Goal: Check status: Check status

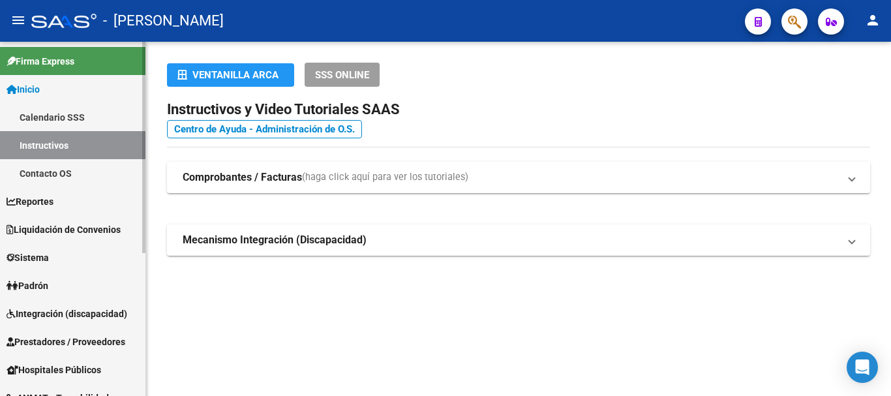
click at [59, 230] on span "Liquidación de Convenios" at bounding box center [64, 229] width 114 height 14
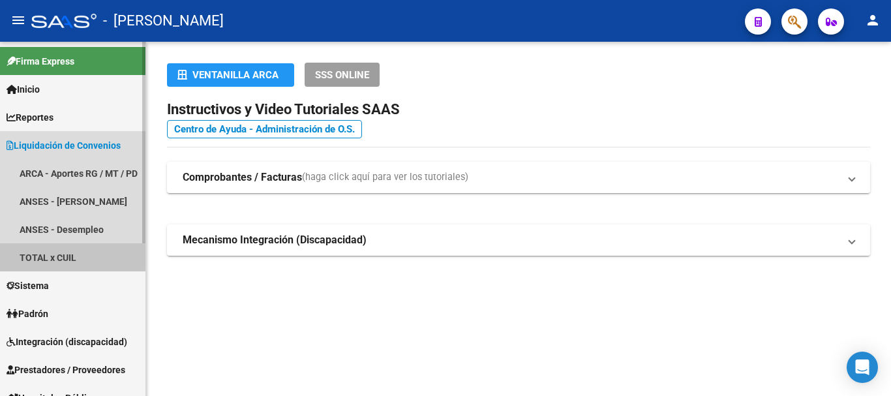
click at [58, 252] on link "TOTAL x CUIL" at bounding box center [72, 257] width 145 height 28
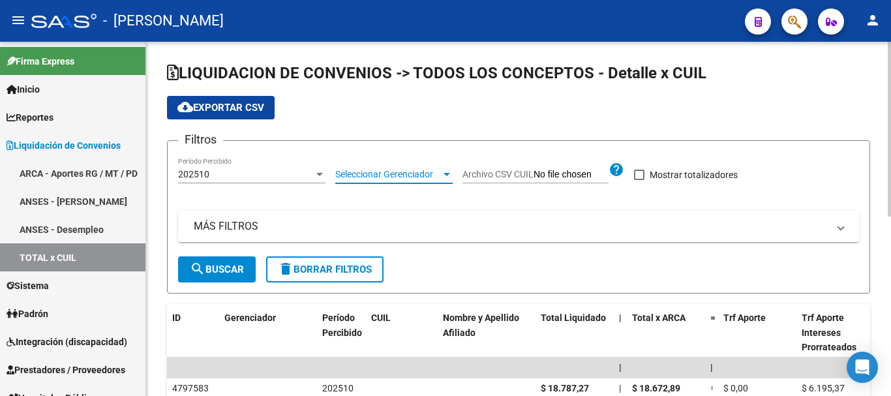
click at [411, 180] on span "Seleccionar Gerenciador" at bounding box center [388, 174] width 106 height 11
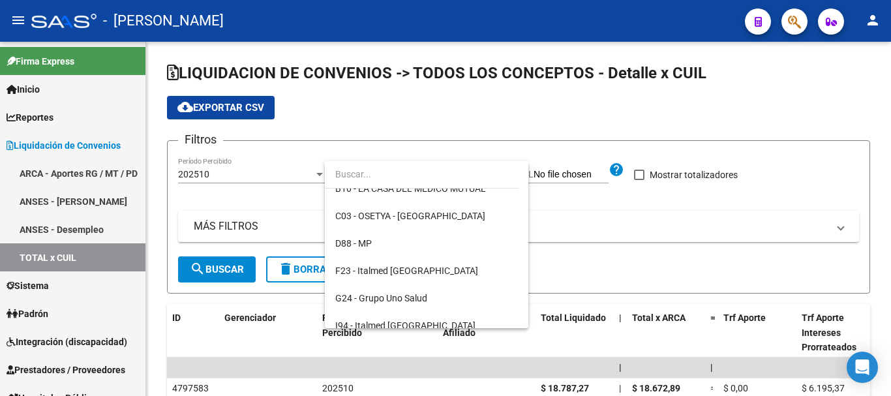
scroll to position [261, 0]
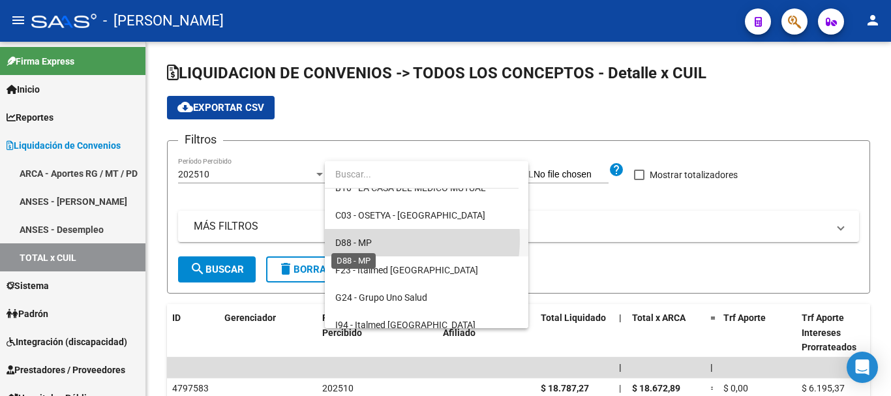
click at [371, 239] on span "D88 - MP" at bounding box center [353, 242] width 37 height 10
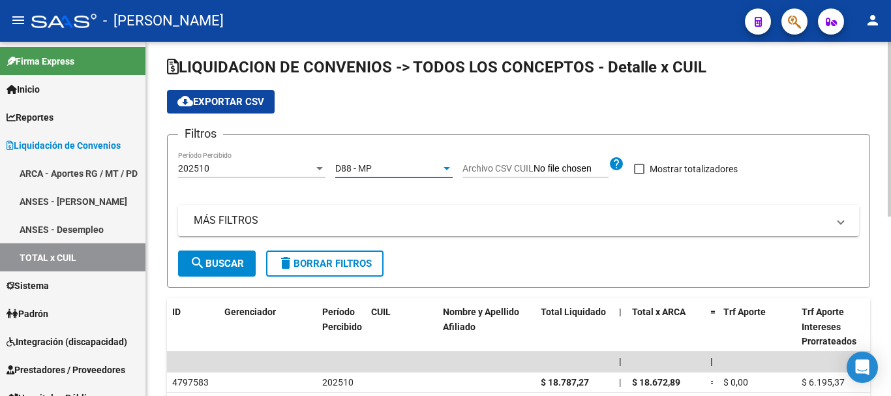
scroll to position [0, 0]
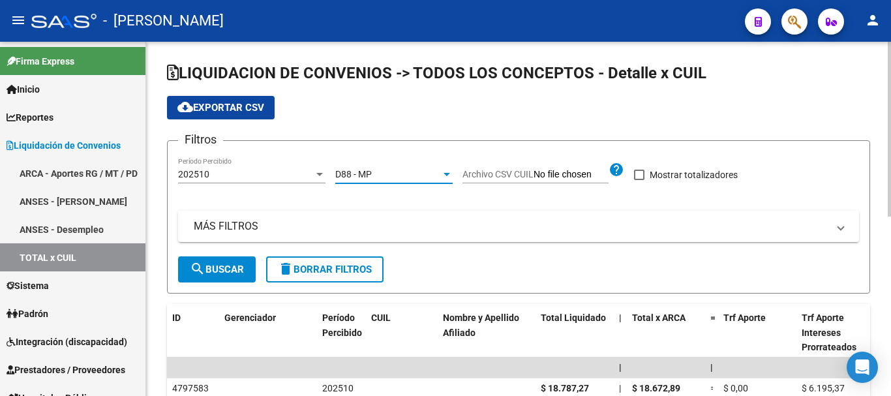
click at [640, 174] on span at bounding box center [639, 175] width 10 height 10
click at [639, 180] on input "Mostrar totalizadores" at bounding box center [638, 180] width 1 height 1
checkbox input "true"
click at [252, 265] on button "search Buscar" at bounding box center [217, 269] width 78 height 26
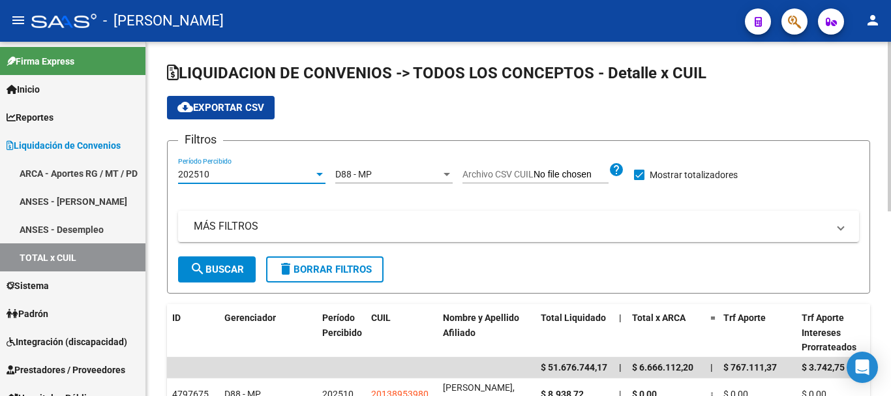
click at [323, 173] on div at bounding box center [320, 174] width 12 height 10
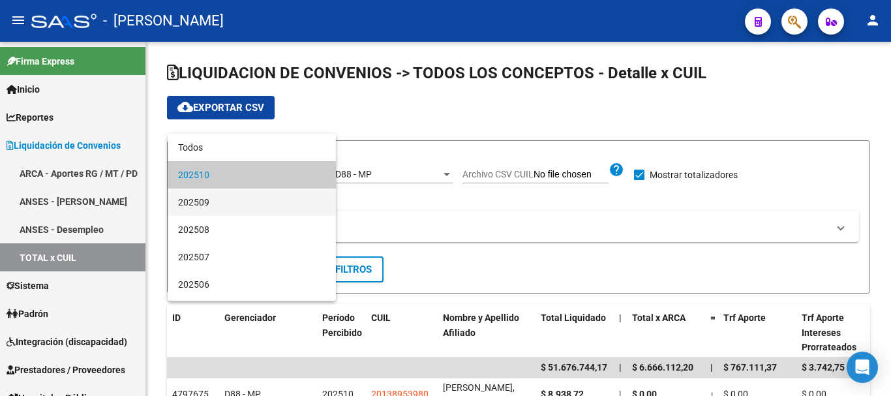
click at [260, 198] on span "202509" at bounding box center [251, 201] width 147 height 27
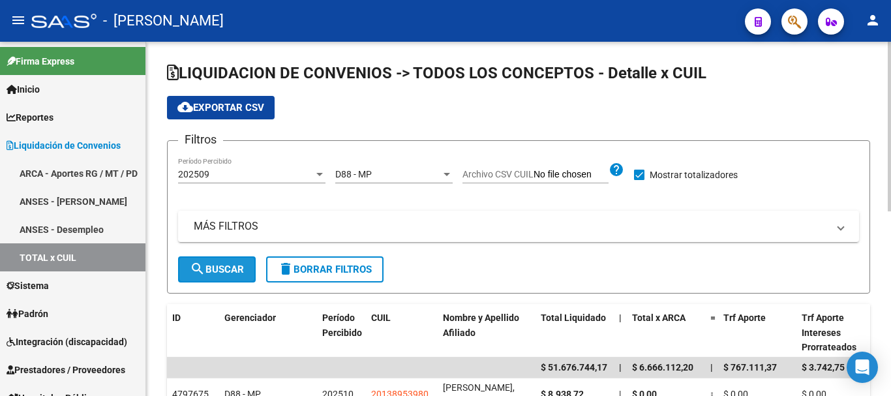
click at [224, 258] on button "search Buscar" at bounding box center [217, 269] width 78 height 26
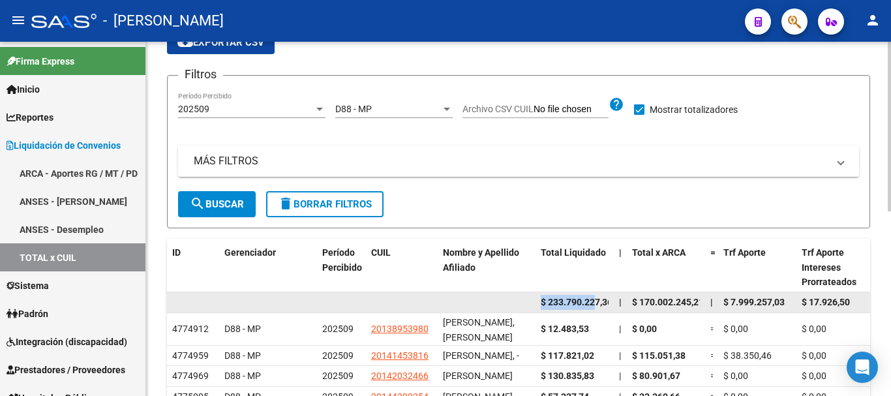
scroll to position [0, 5]
drag, startPoint x: 543, startPoint y: 305, endPoint x: 601, endPoint y: 303, distance: 58.1
click at [601, 303] on span "$ 233.790.227,36" at bounding box center [573, 302] width 72 height 10
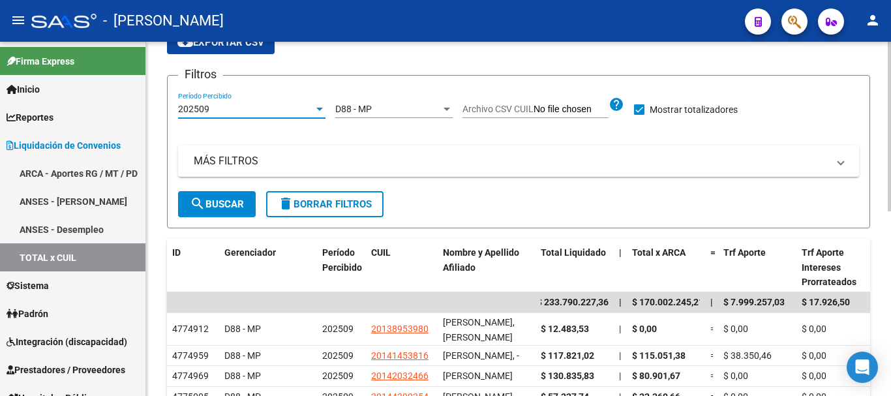
click at [241, 107] on div "202509" at bounding box center [246, 109] width 136 height 11
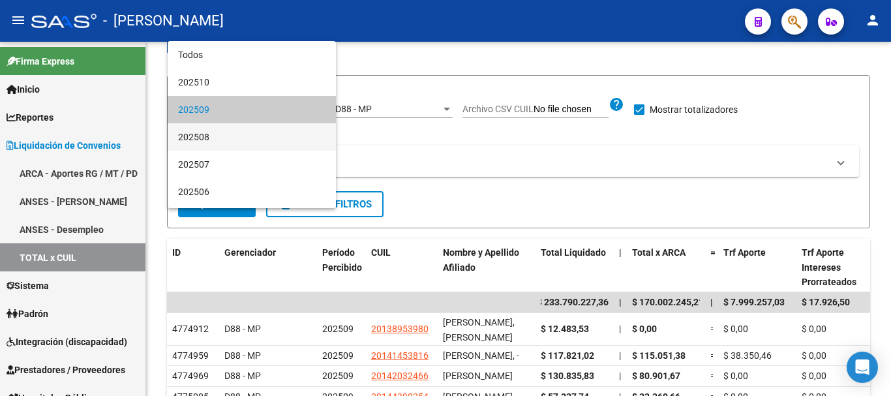
click at [220, 141] on span "202508" at bounding box center [251, 136] width 147 height 27
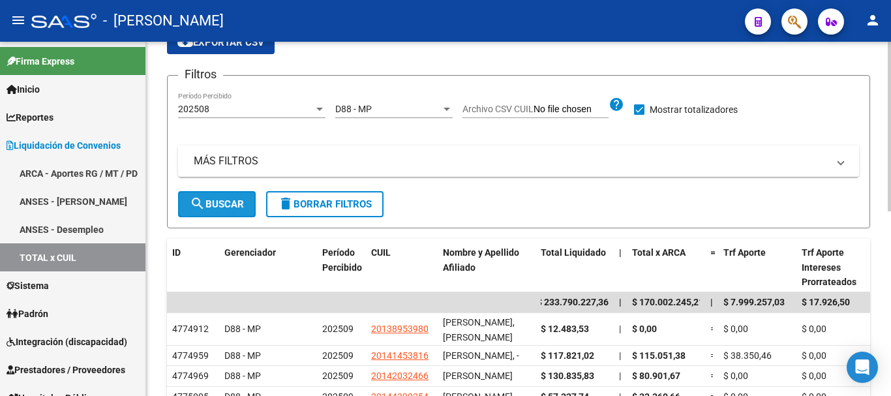
click at [212, 201] on span "search Buscar" at bounding box center [217, 204] width 54 height 12
click at [316, 104] on div at bounding box center [320, 109] width 12 height 10
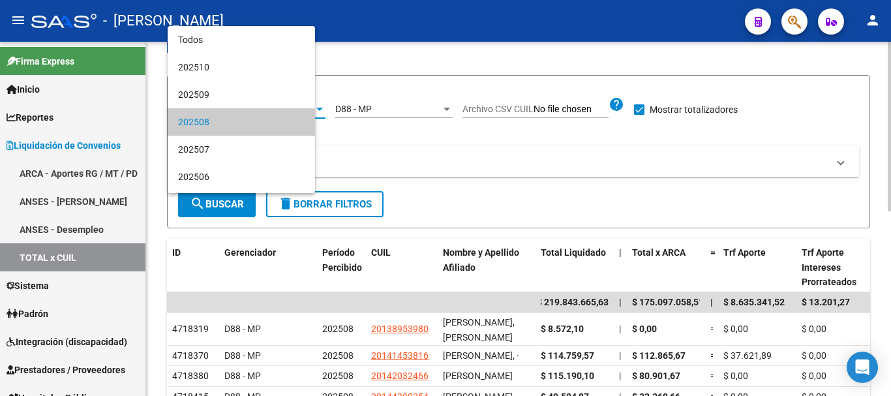
scroll to position [12, 0]
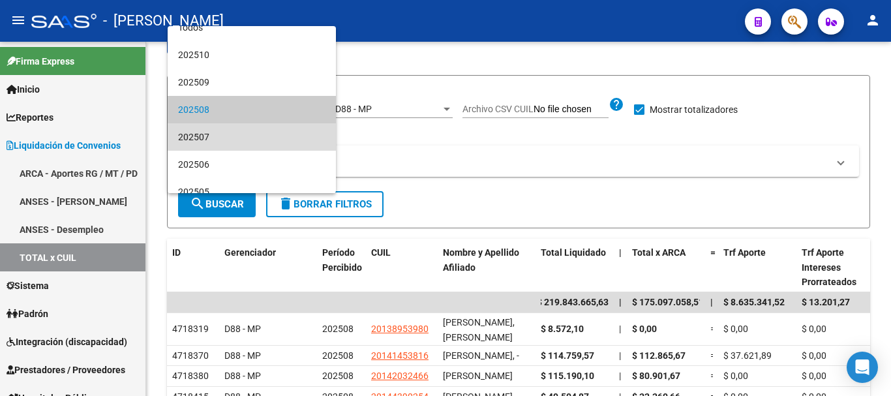
click at [257, 138] on span "202507" at bounding box center [251, 136] width 147 height 27
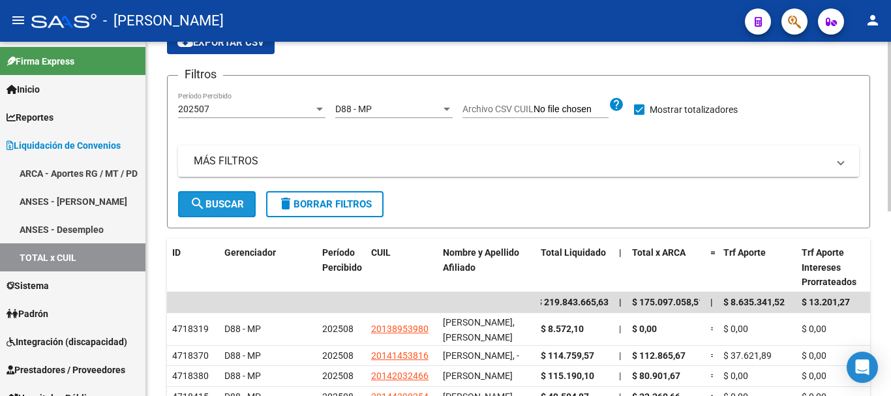
click at [213, 200] on span "search Buscar" at bounding box center [217, 204] width 54 height 12
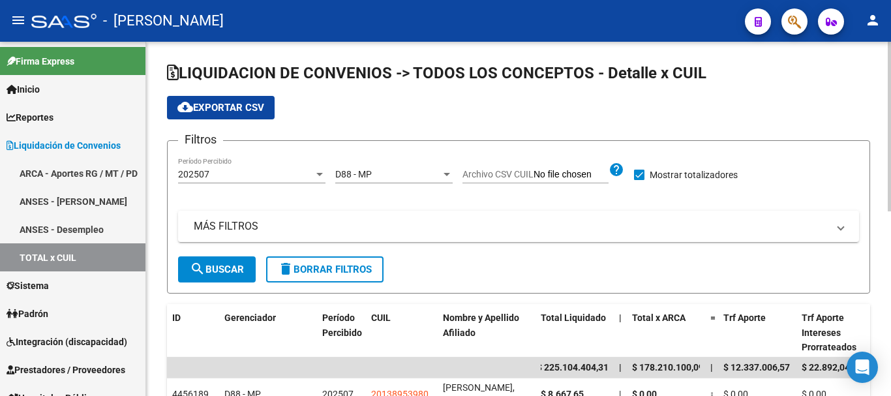
click at [318, 173] on div at bounding box center [319, 174] width 7 height 3
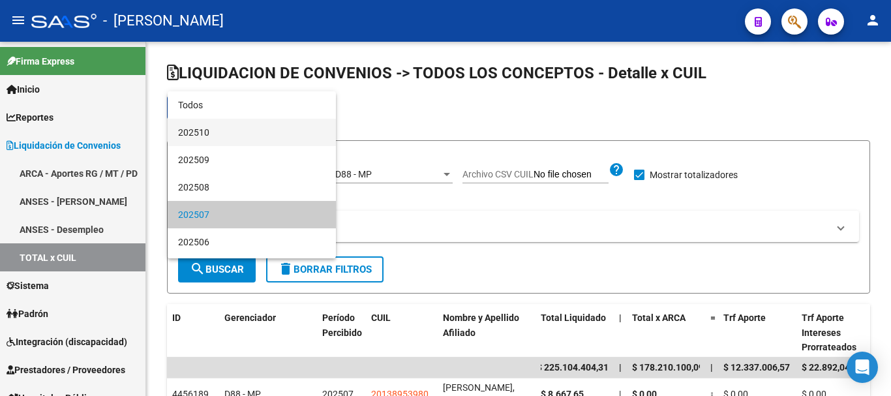
click at [241, 137] on span "202510" at bounding box center [251, 132] width 147 height 27
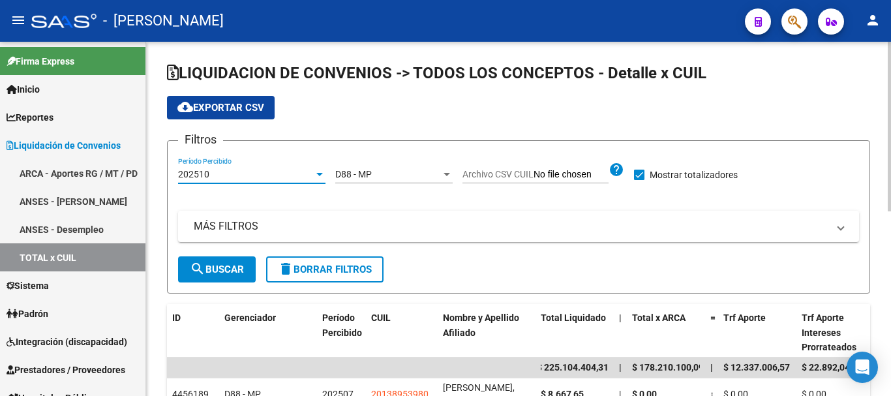
click at [224, 266] on span "search Buscar" at bounding box center [217, 269] width 54 height 12
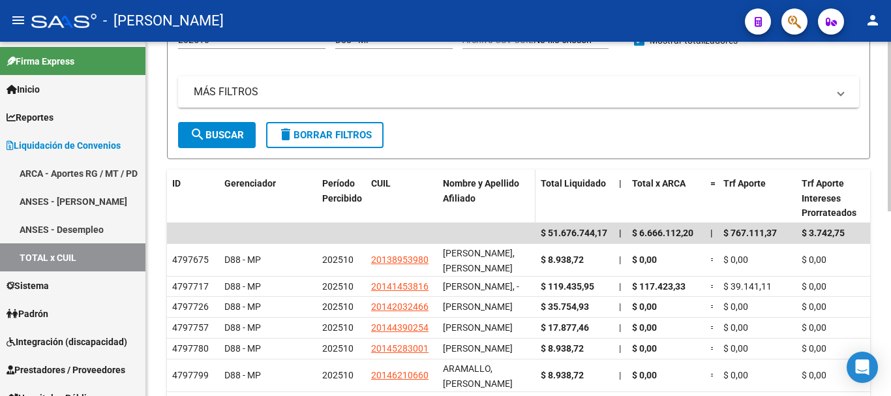
scroll to position [261, 0]
